Goal: Task Accomplishment & Management: Use online tool/utility

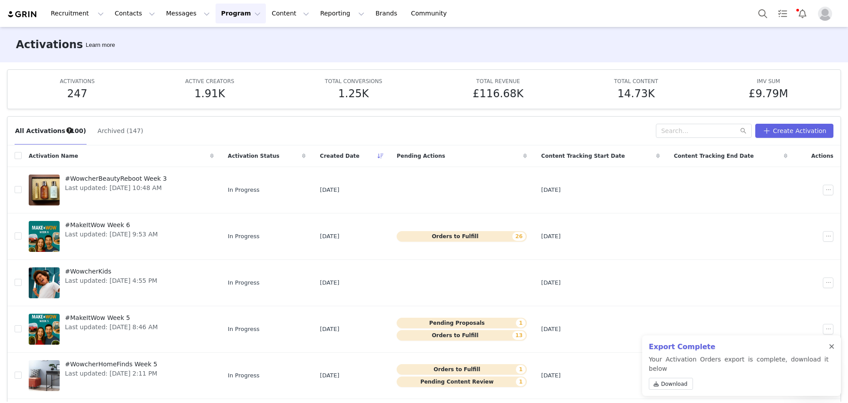
click at [832, 350] on div at bounding box center [831, 346] width 5 height 7
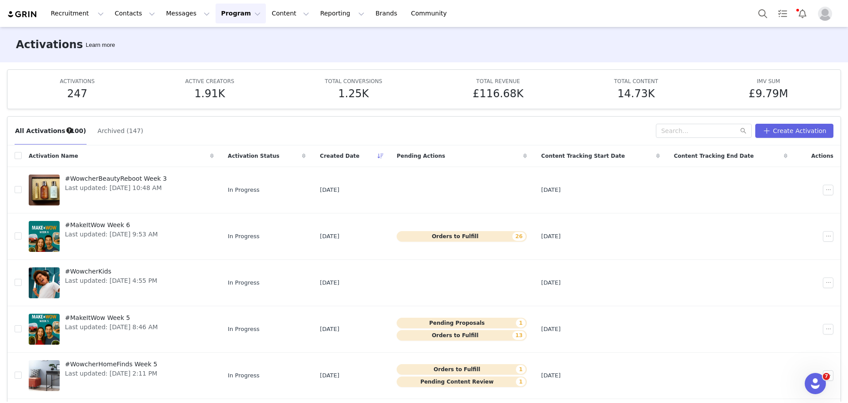
scroll to position [215, 0]
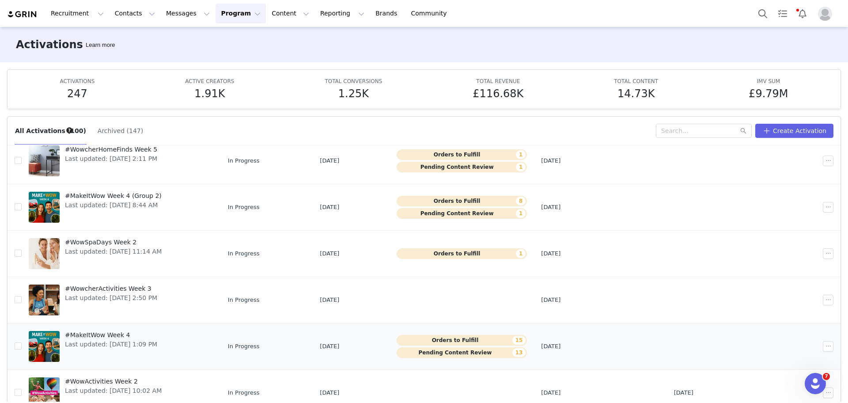
click at [514, 353] on button "Pending Content Review 13" at bounding box center [461, 352] width 130 height 11
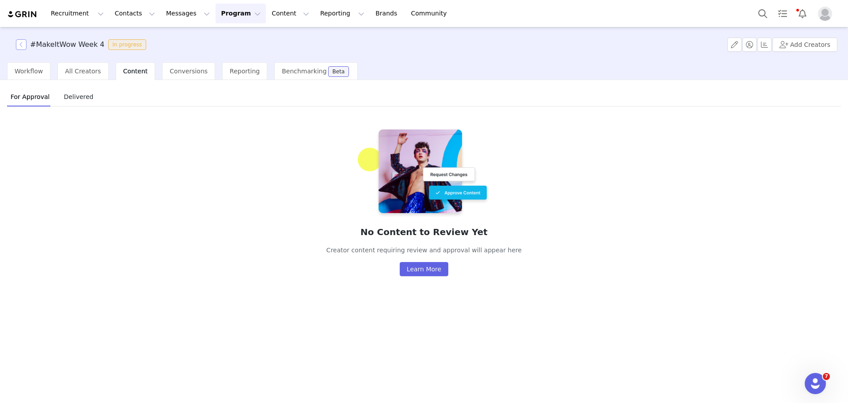
click at [22, 42] on button "button" at bounding box center [21, 44] width 11 height 11
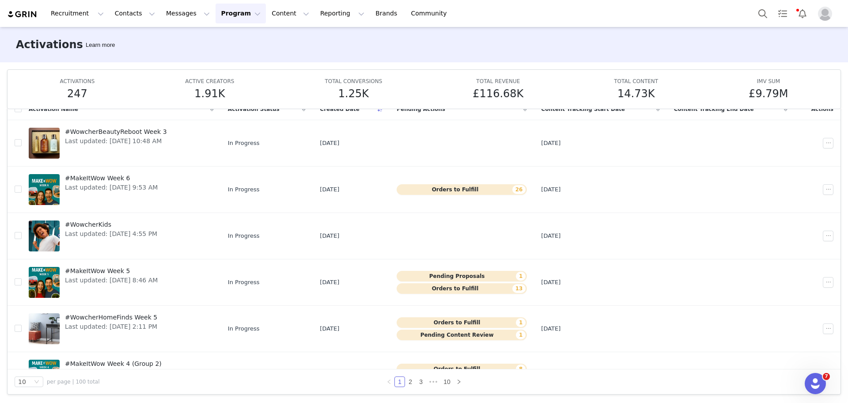
scroll to position [215, 0]
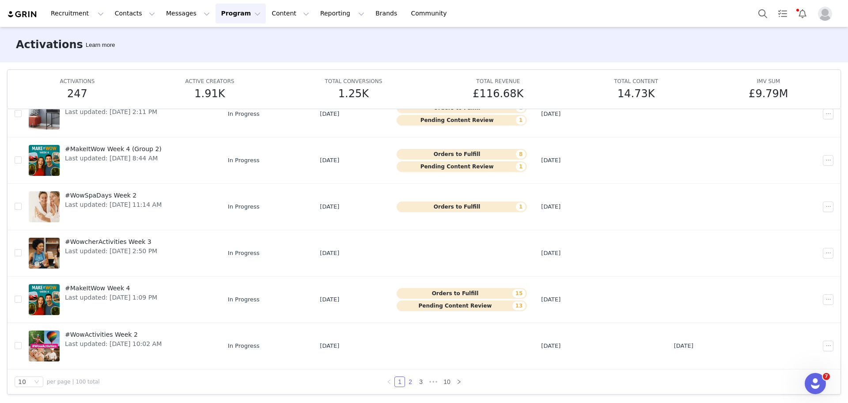
click at [405, 385] on link "2" at bounding box center [410, 382] width 10 height 10
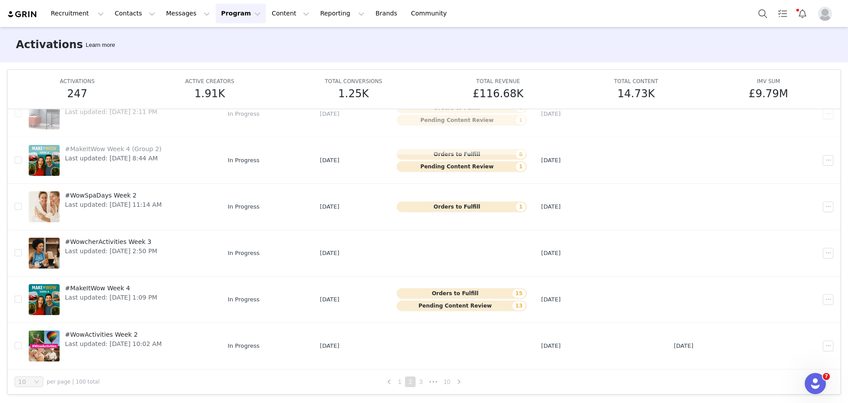
scroll to position [0, 0]
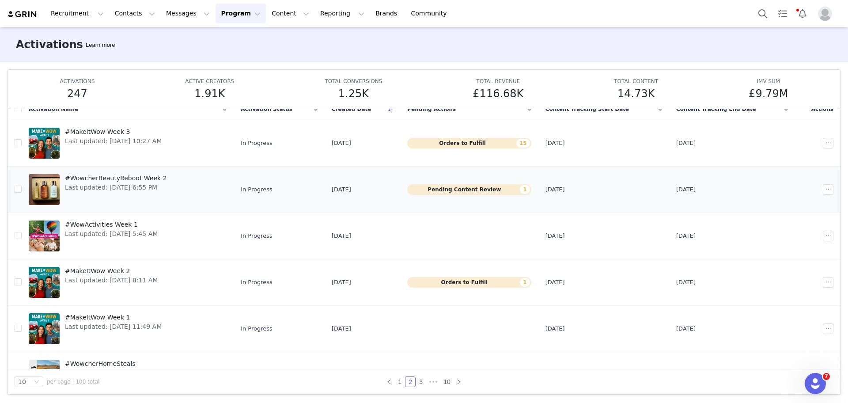
click at [510, 189] on button "Pending Content Review 1" at bounding box center [469, 189] width 124 height 11
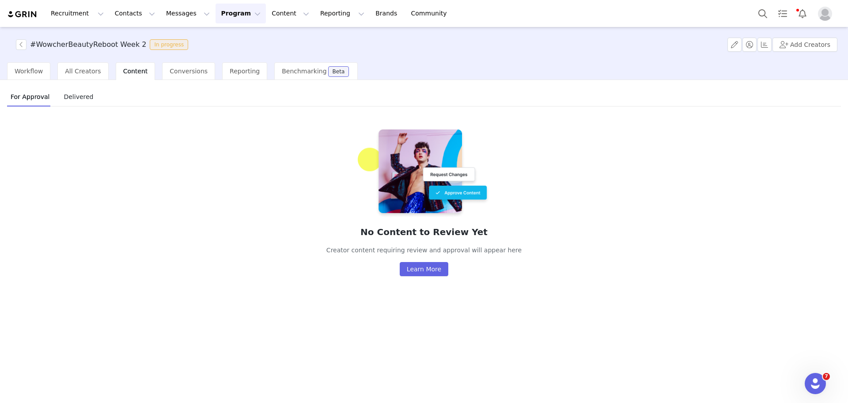
click at [230, 14] on button "Program Program" at bounding box center [240, 14] width 50 height 20
click at [266, 11] on button "Content Content" at bounding box center [290, 14] width 48 height 20
click at [172, 15] on button "Messages Messages" at bounding box center [188, 14] width 54 height 20
click at [215, 16] on button "Program Program" at bounding box center [240, 14] width 50 height 20
click at [218, 38] on p "Activations" at bounding box center [218, 38] width 34 height 9
